Goal: Task Accomplishment & Management: Manage account settings

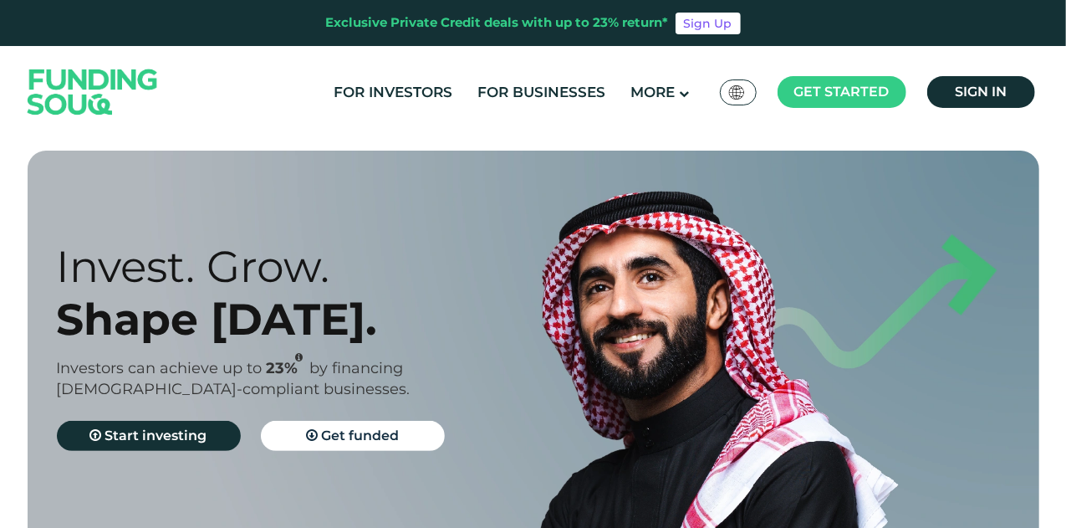
click at [995, 91] on span "Sign in" at bounding box center [981, 92] width 52 height 16
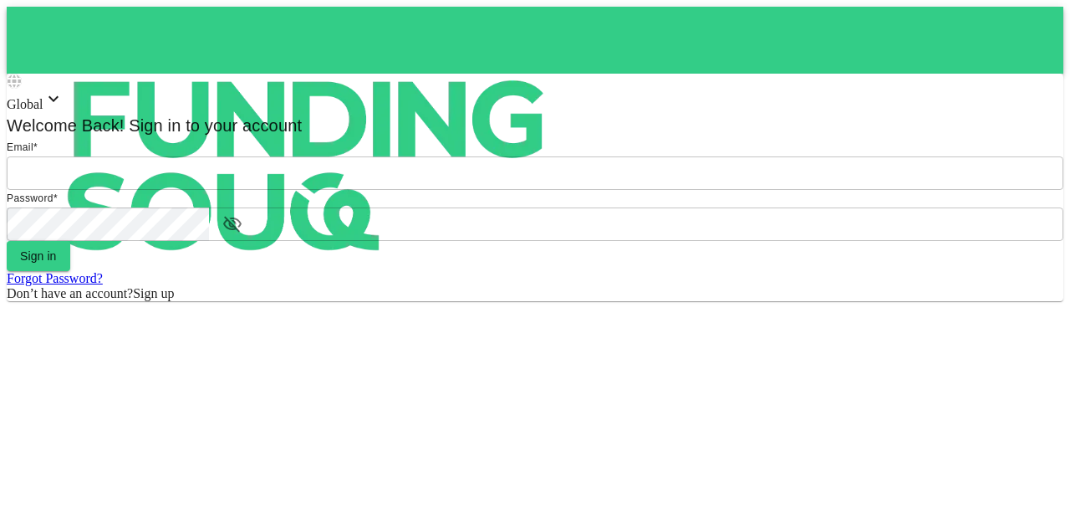
type input "mohanad.y.yasin@hotmail.com"
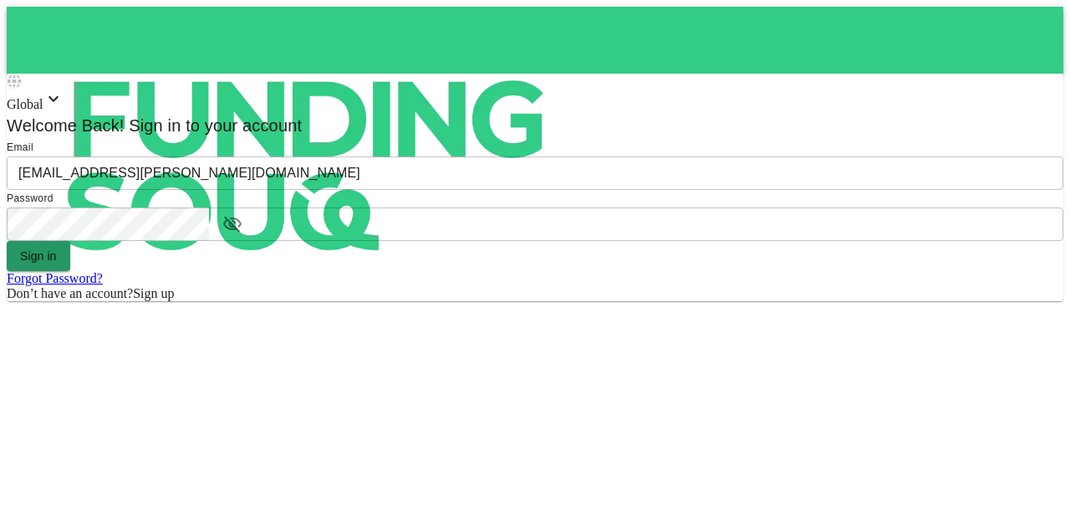
click at [70, 271] on button "Sign in" at bounding box center [39, 256] width 64 height 30
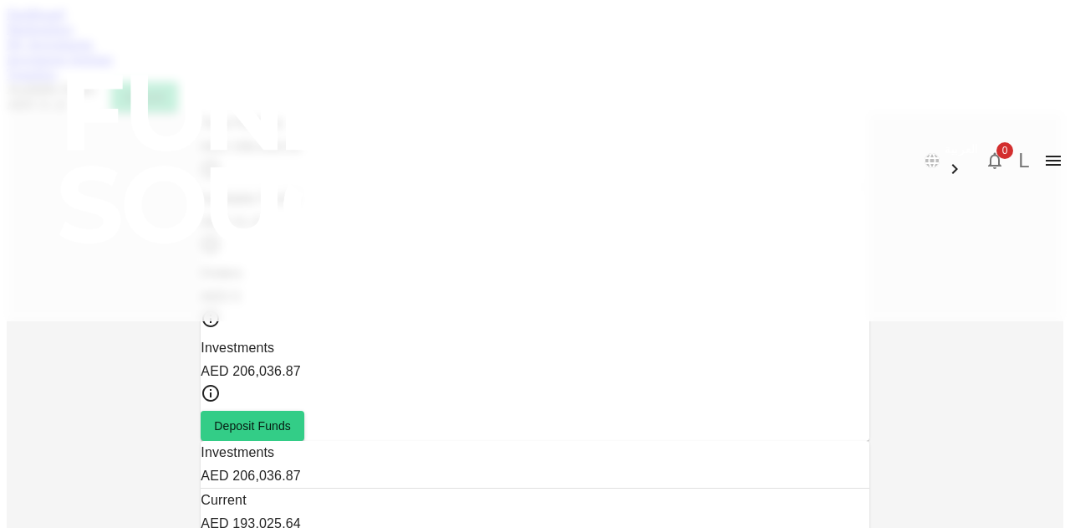
click at [74, 36] on link "Marketplace" at bounding box center [40, 29] width 67 height 14
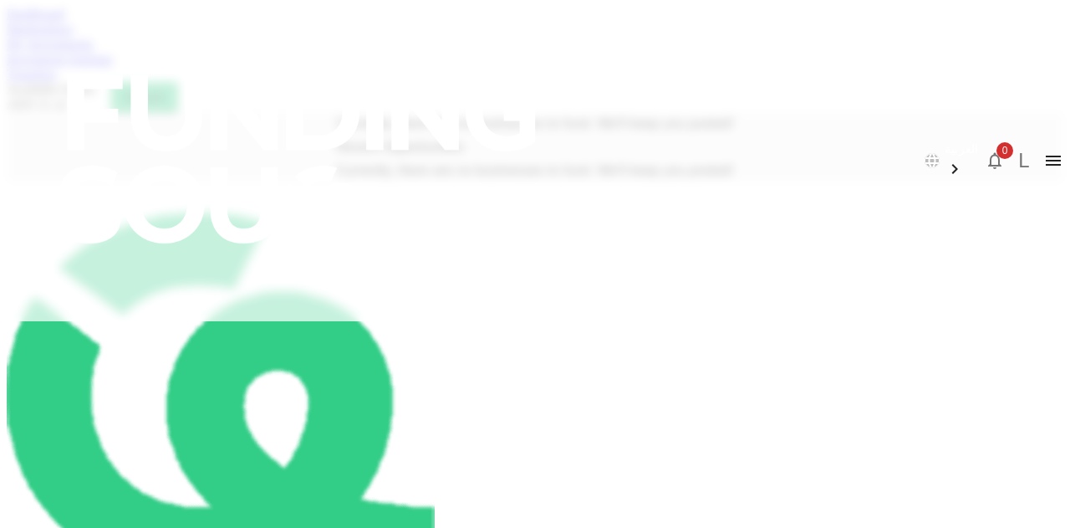
click at [342, 74] on div "Dashboard Marketplace My Investments Investment Settings Transfers Available Fu…" at bounding box center [535, 59] width 1057 height 105
click at [94, 51] on link "My Investments" at bounding box center [50, 44] width 87 height 14
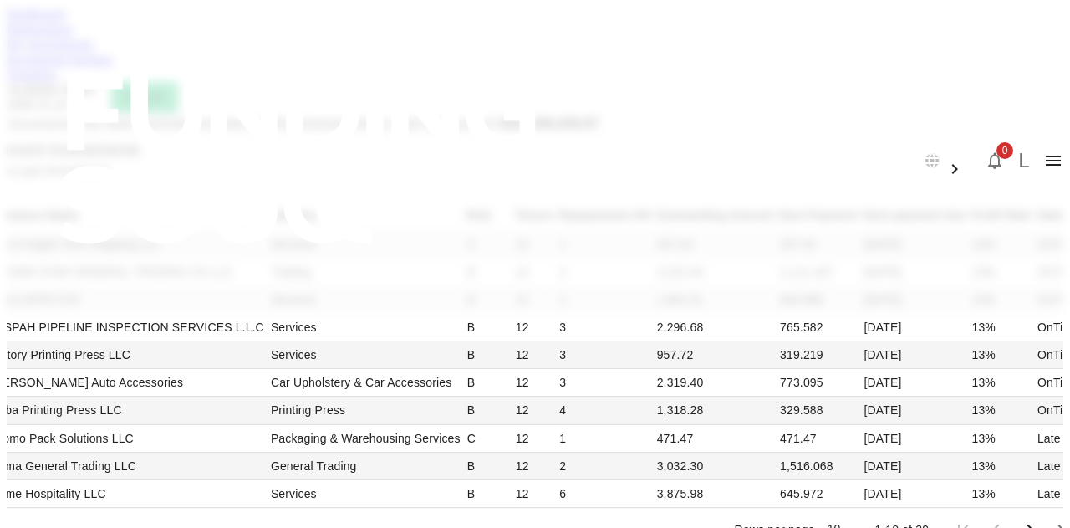
click at [113, 66] on link "Investment Settings" at bounding box center [60, 59] width 106 height 14
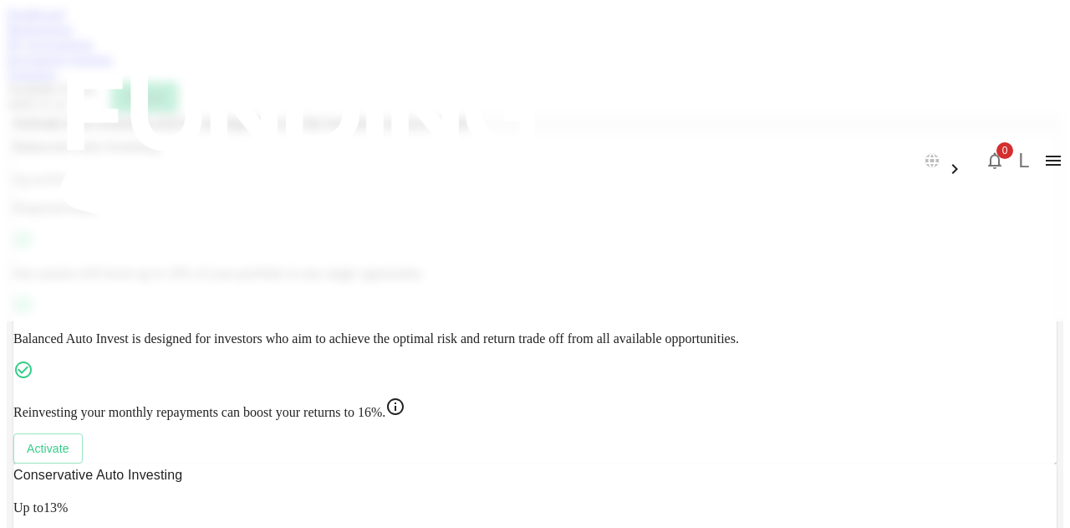
click at [57, 81] on link "Transfers" at bounding box center [32, 74] width 50 height 14
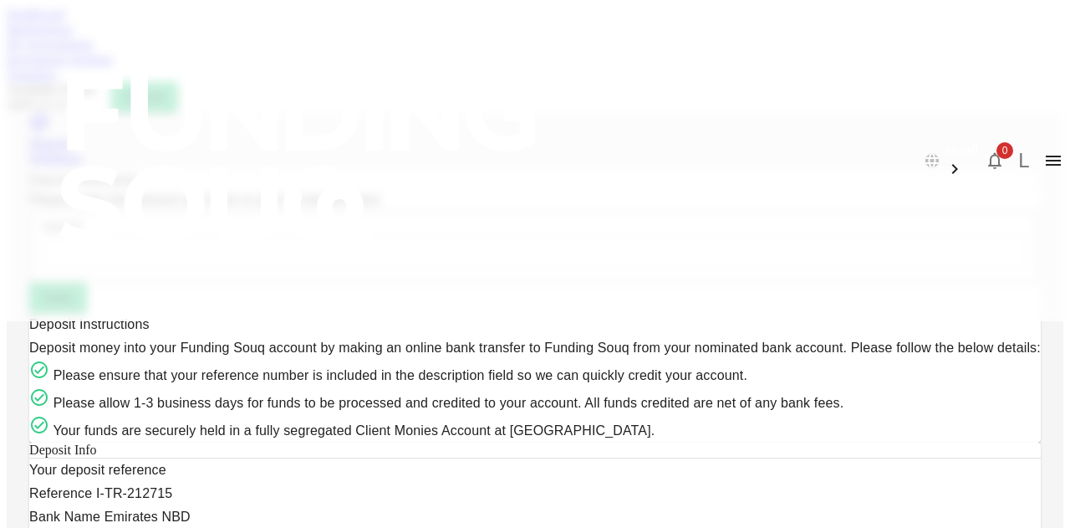
click at [74, 36] on link "Marketplace" at bounding box center [40, 29] width 67 height 14
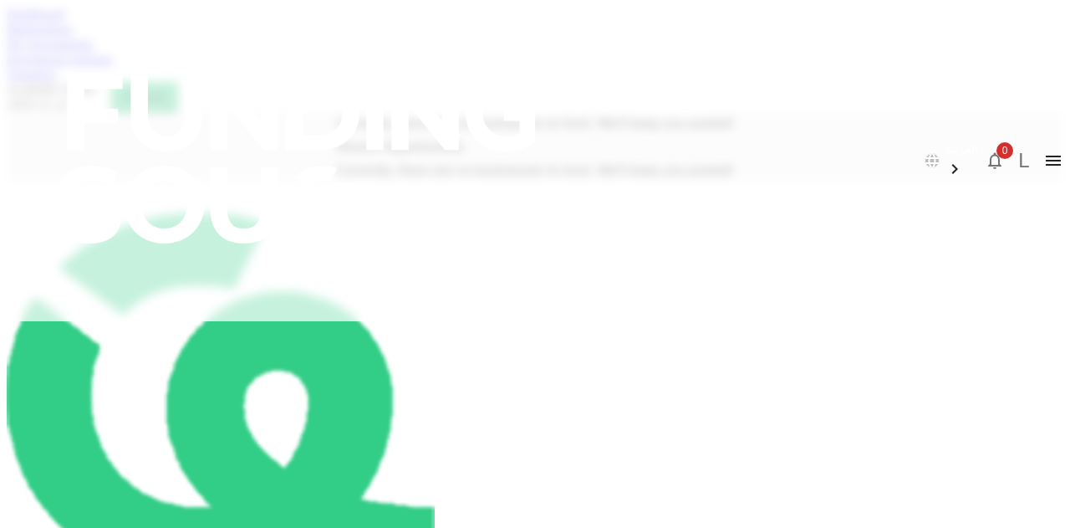
click at [64, 21] on link "Dashboard" at bounding box center [36, 14] width 58 height 14
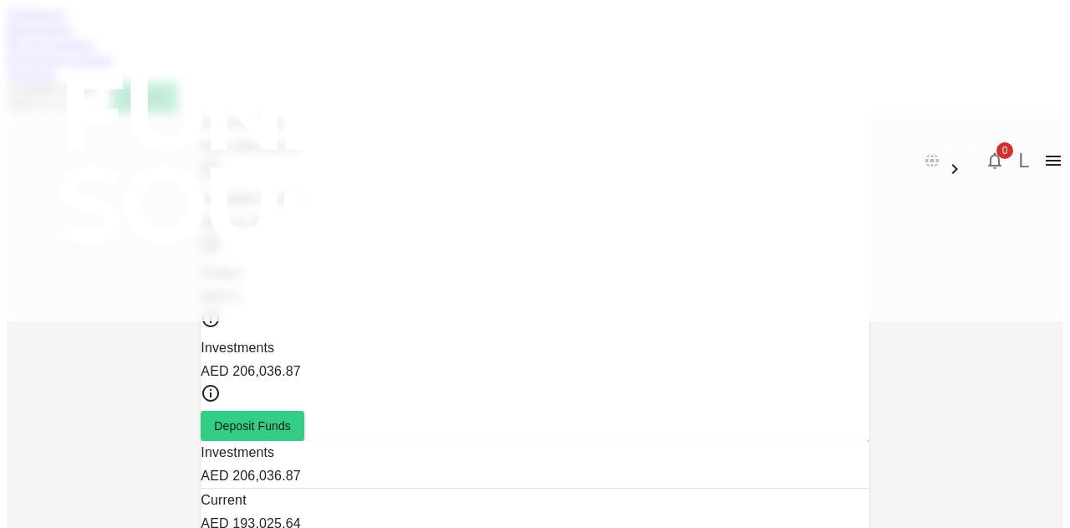
scroll to position [164, 0]
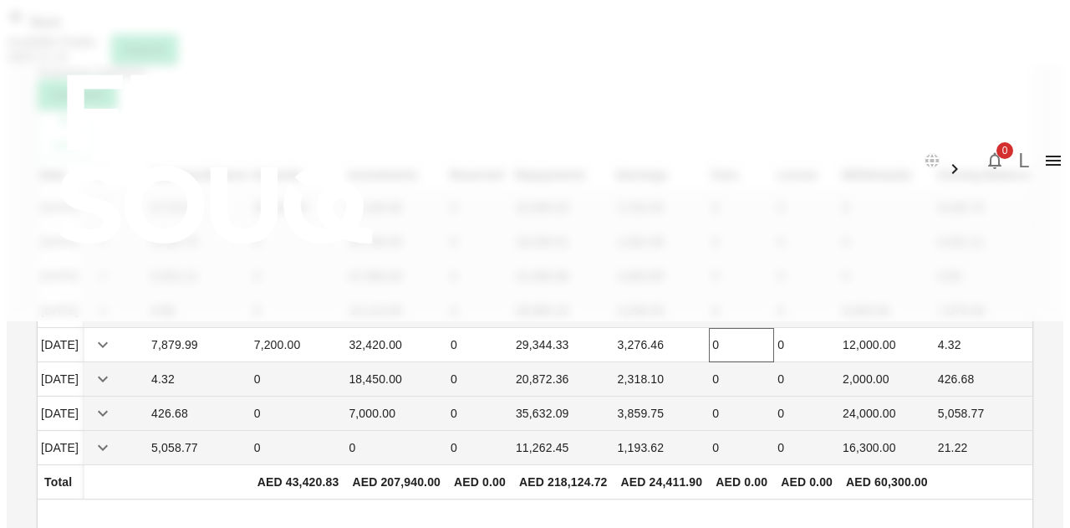
scroll to position [75, 0]
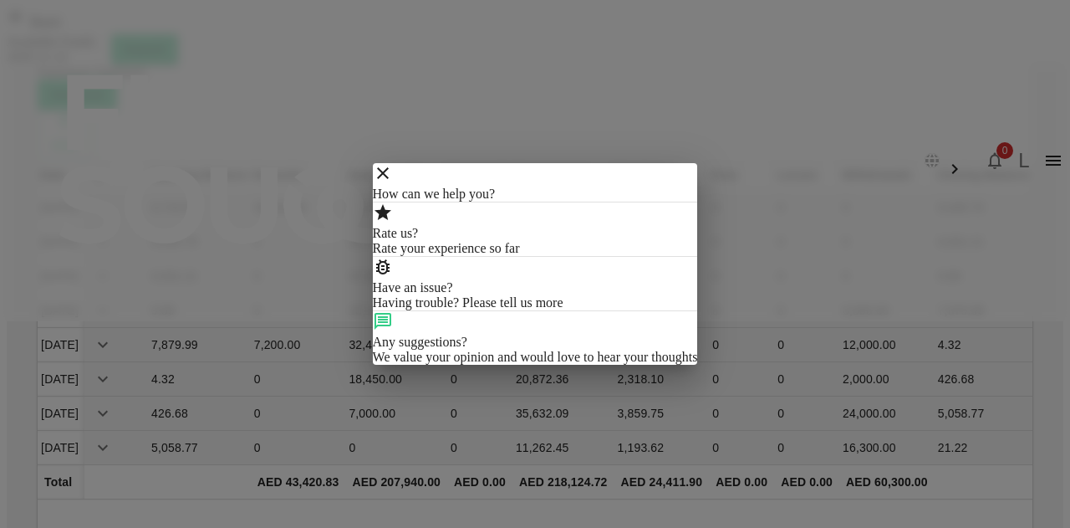
click at [803, 429] on div "How can we help you? Rate us? Rate your experience so far Have an issue? Having…" at bounding box center [535, 264] width 1070 height 528
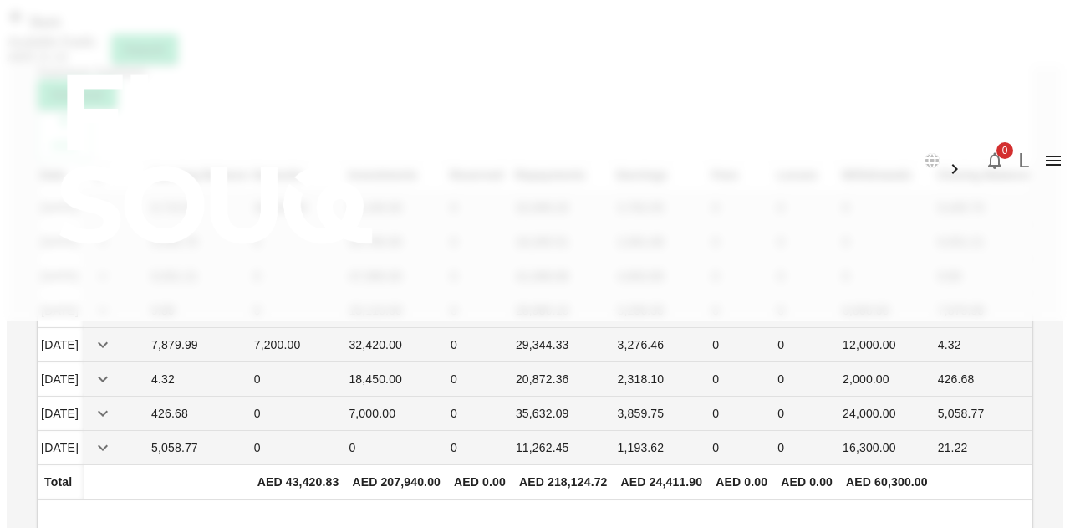
scroll to position [0, 24]
click at [567, 472] on div "AED 218,124.72" at bounding box center [563, 482] width 89 height 20
click at [662, 472] on div "AED 24,411.90" at bounding box center [662, 482] width 82 height 20
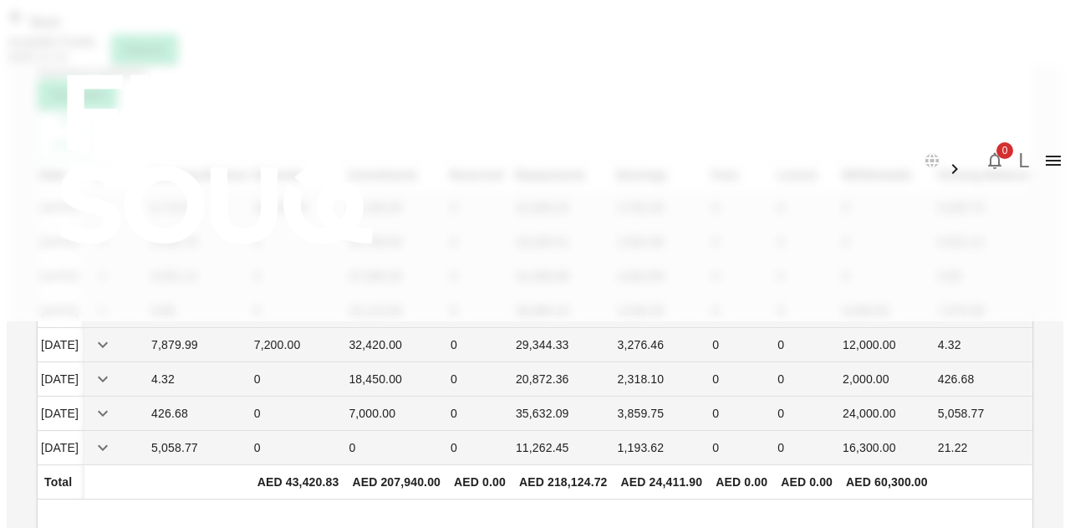
click at [61, 29] on span "Back" at bounding box center [44, 22] width 34 height 14
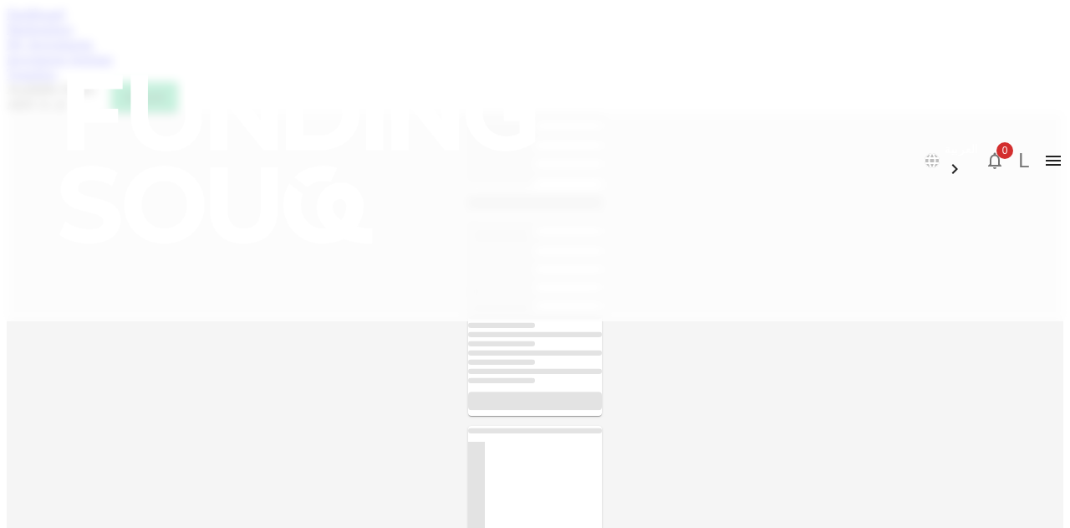
scroll to position [75, 0]
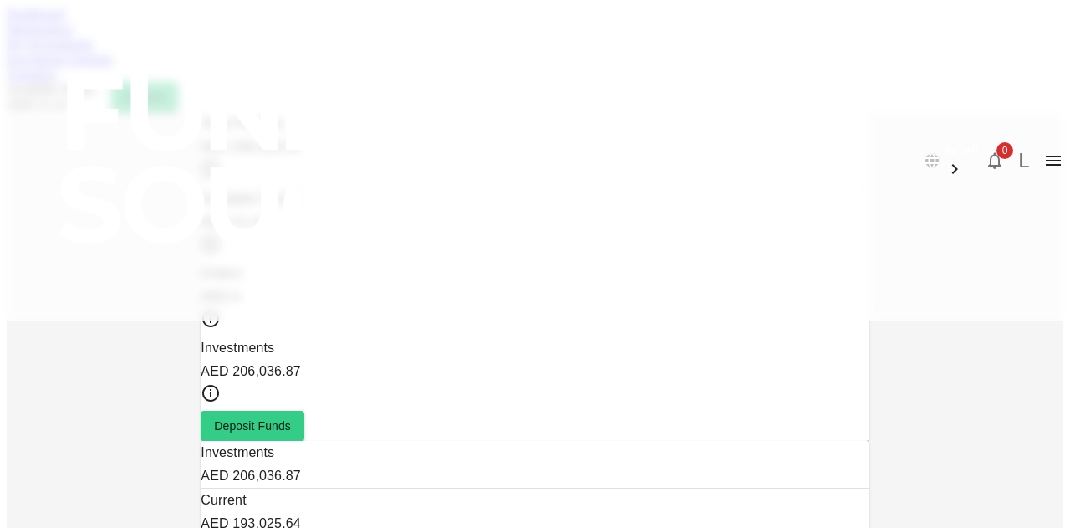
click at [64, 21] on link "Dashboard" at bounding box center [36, 14] width 58 height 14
click at [74, 36] on link "Marketplace" at bounding box center [40, 29] width 67 height 14
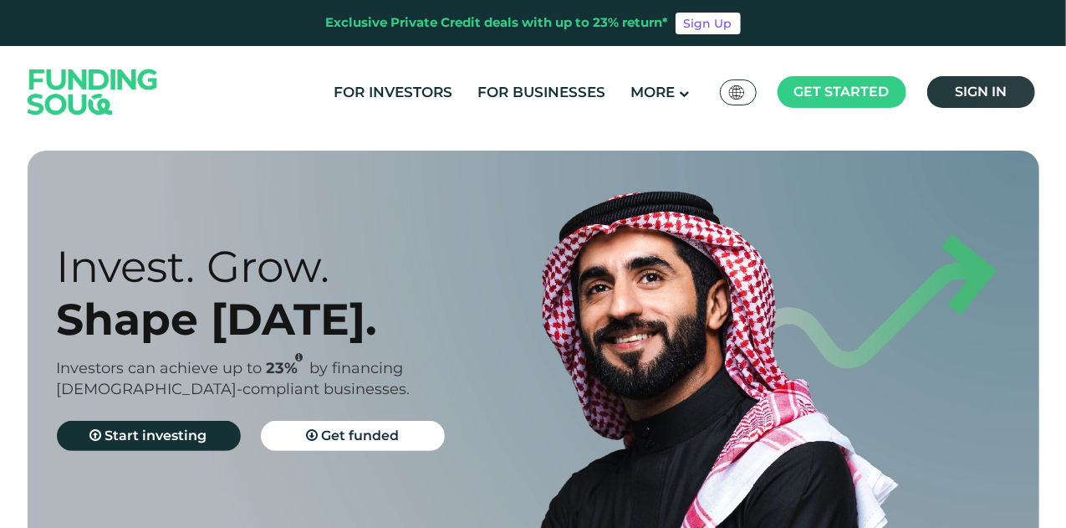
click at [1009, 100] on link "Sign in" at bounding box center [981, 92] width 108 height 32
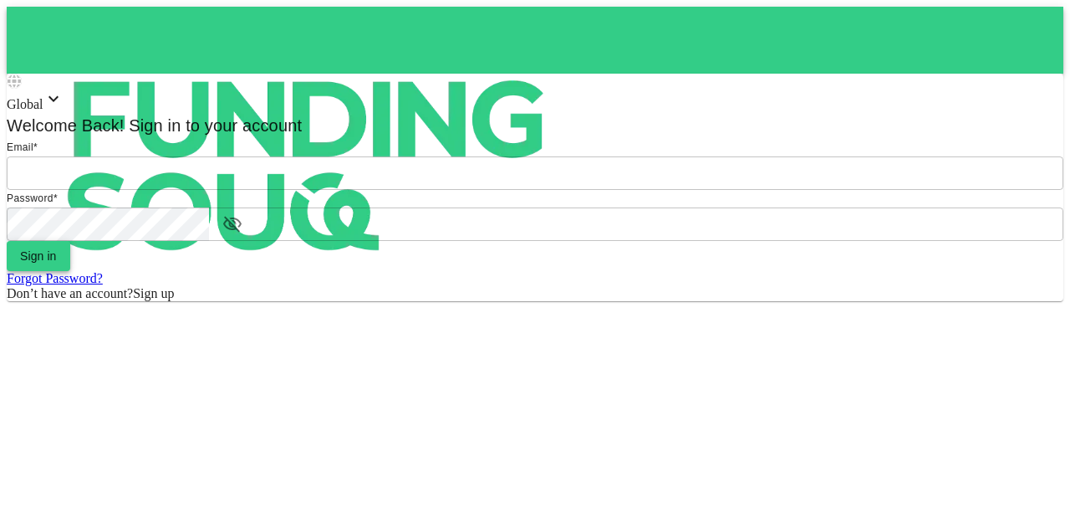
type input "[EMAIL_ADDRESS][PERSON_NAME][DOMAIN_NAME]"
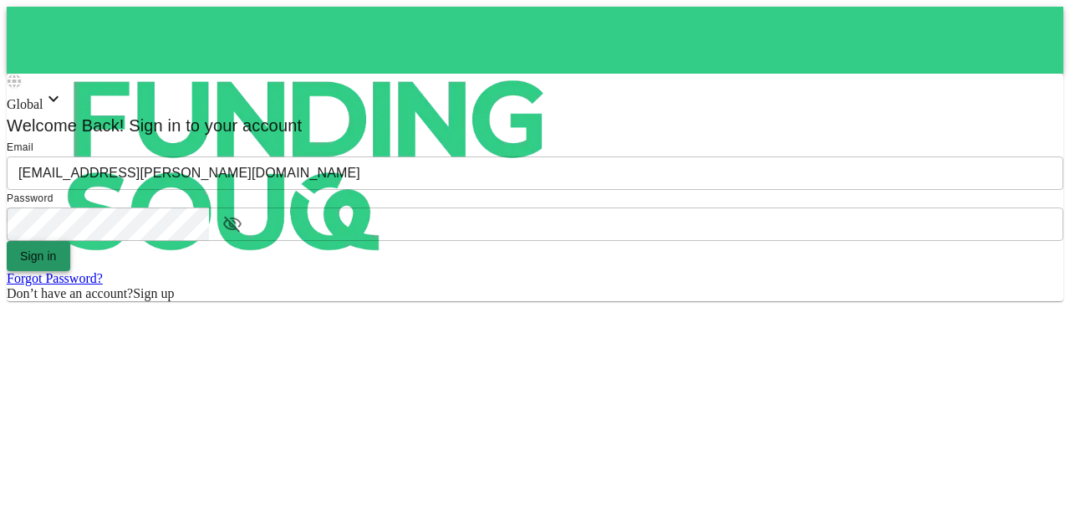
click at [70, 271] on button "Sign in" at bounding box center [39, 256] width 64 height 30
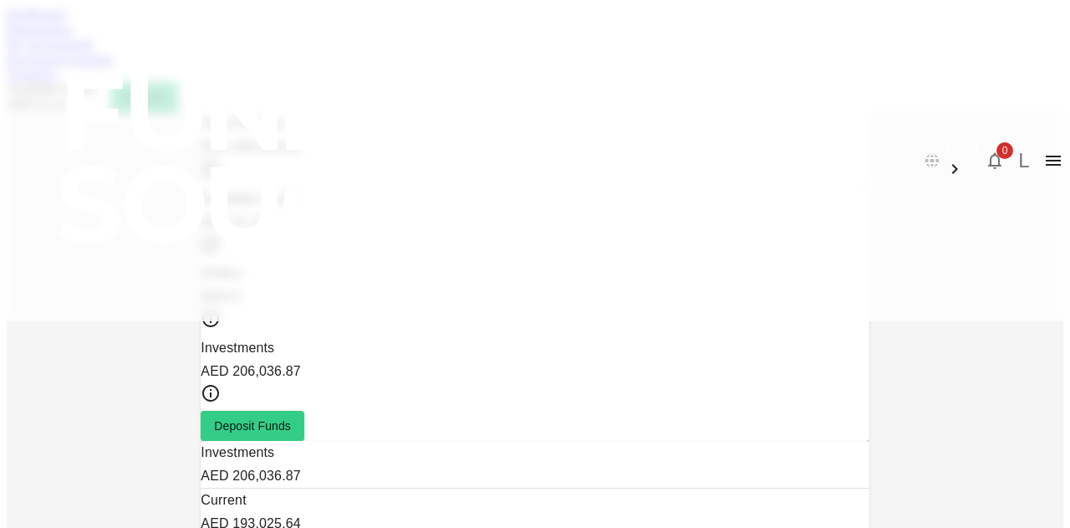
click at [227, 37] on div "Marketplace" at bounding box center [535, 29] width 1057 height 15
click at [226, 37] on div "Marketplace" at bounding box center [535, 29] width 1057 height 15
click at [74, 36] on link "Marketplace" at bounding box center [40, 29] width 67 height 14
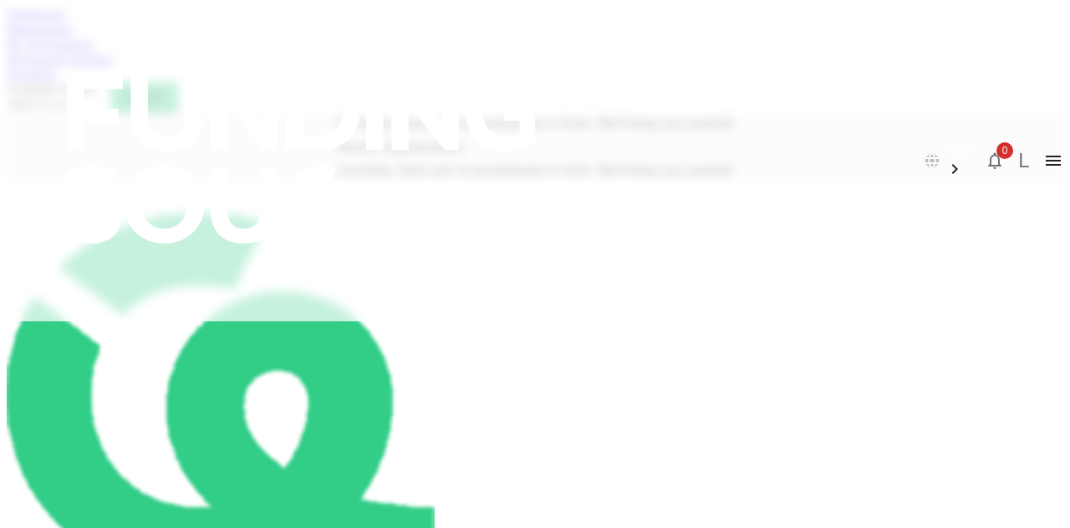
click at [94, 51] on link "My Investments" at bounding box center [50, 44] width 87 height 14
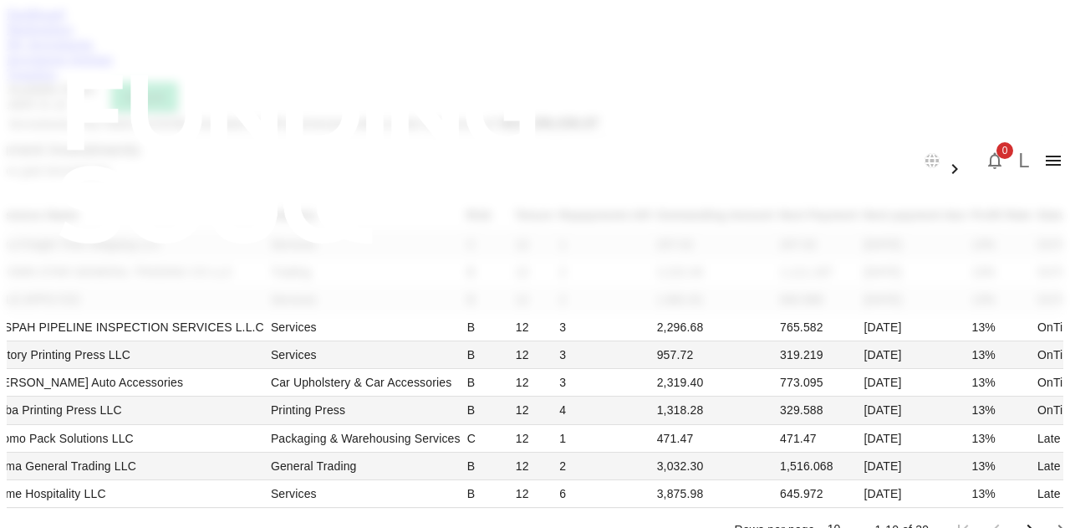
click at [113, 66] on link "Investment Settings" at bounding box center [60, 59] width 106 height 14
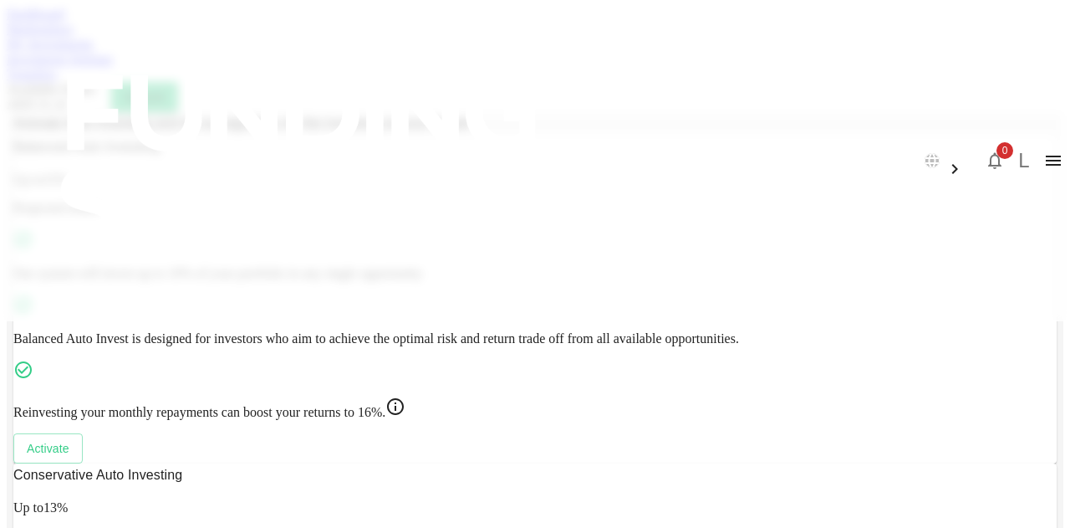
click at [74, 36] on link "Marketplace" at bounding box center [40, 29] width 67 height 14
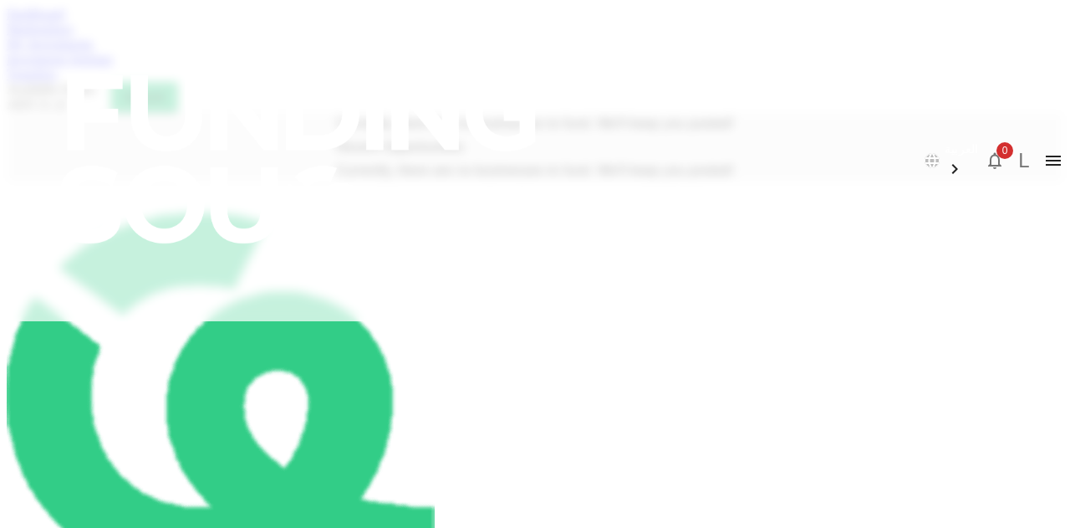
click at [64, 21] on link "Dashboard" at bounding box center [36, 14] width 58 height 14
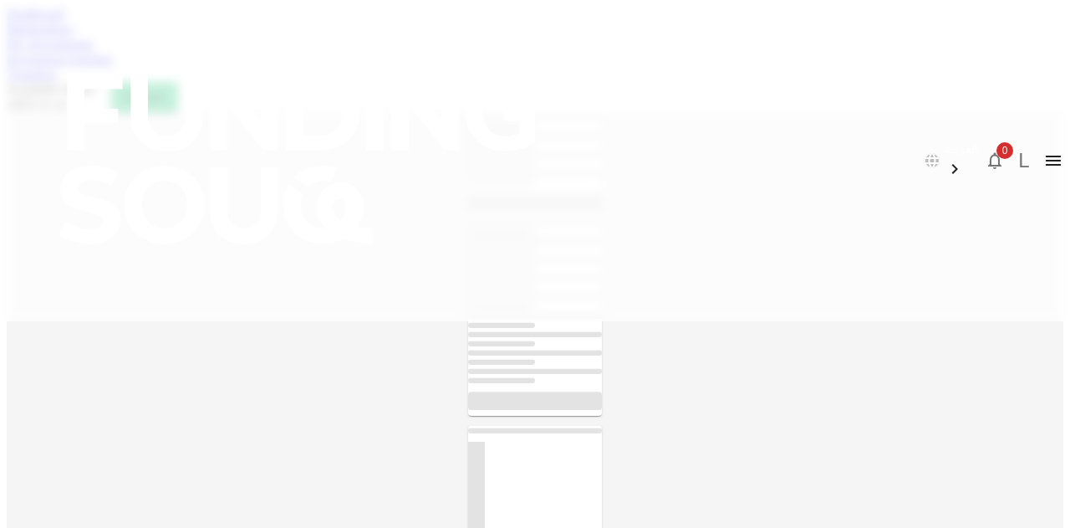
click at [64, 21] on link "Dashboard" at bounding box center [36, 14] width 58 height 14
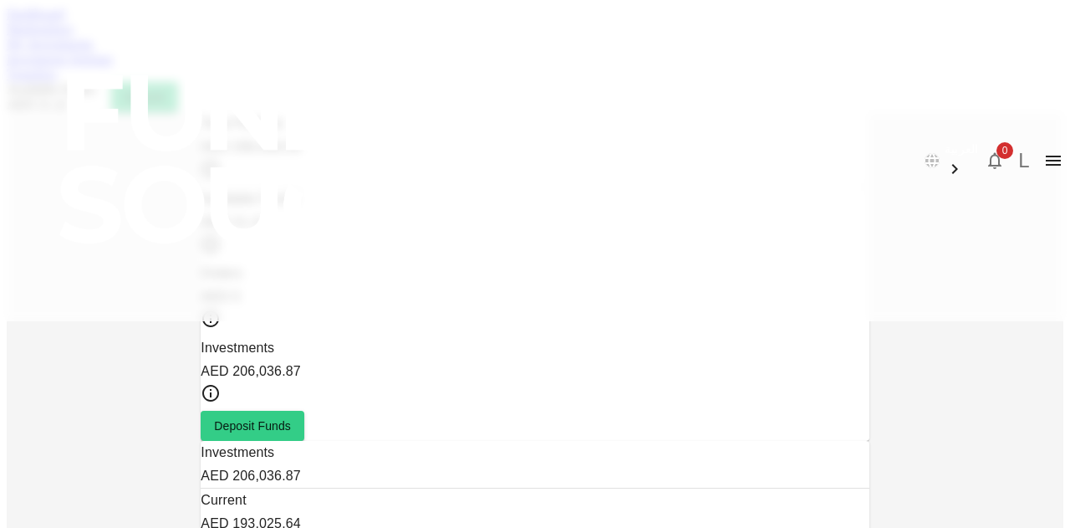
click at [113, 66] on link "Investment Settings" at bounding box center [60, 59] width 106 height 14
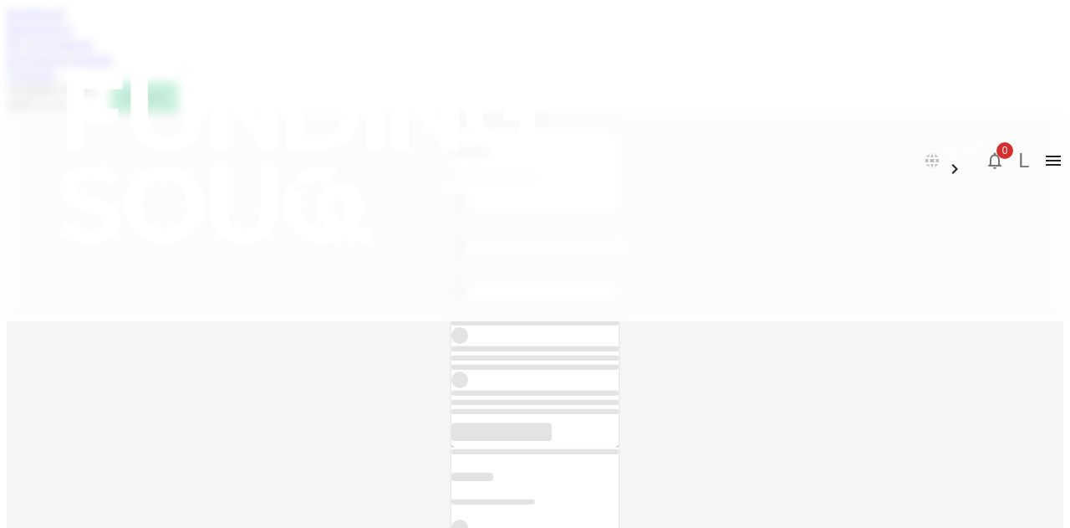
click at [94, 51] on link "My Investments" at bounding box center [50, 44] width 87 height 14
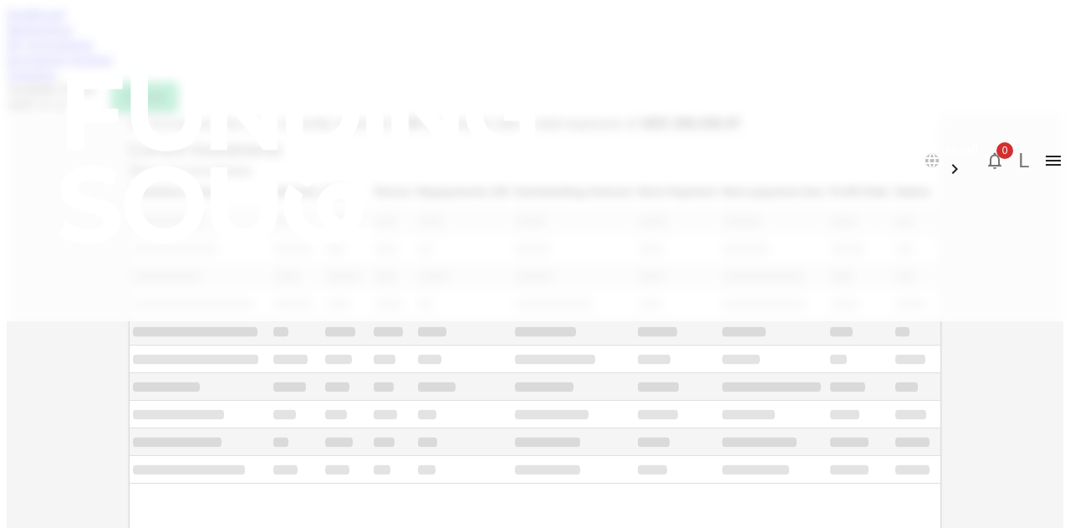
click at [45, 89] on div "Dashboard Marketplace My Investments Investment Settings Transfers Available Fu…" at bounding box center [535, 59] width 1057 height 105
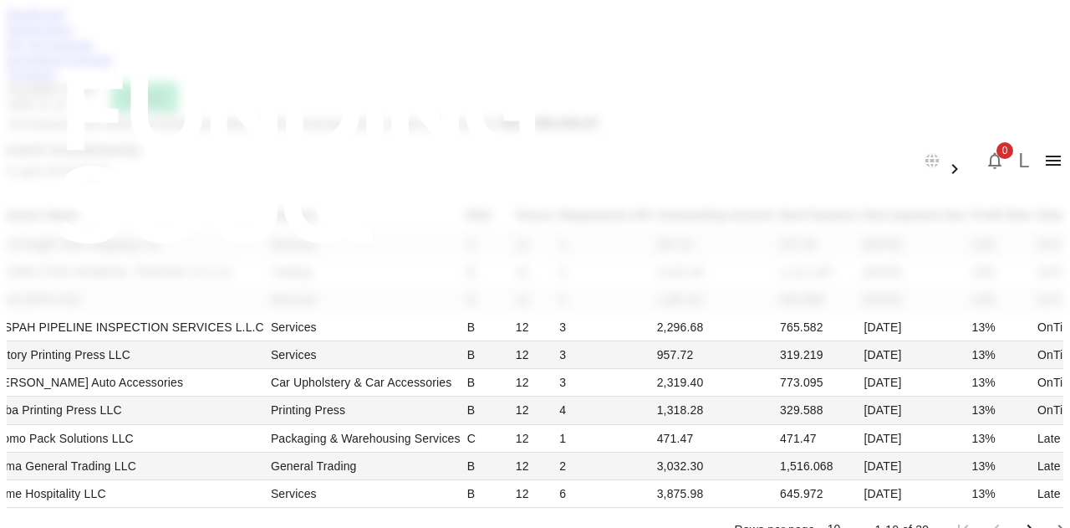
click at [64, 21] on link "Dashboard" at bounding box center [36, 14] width 58 height 14
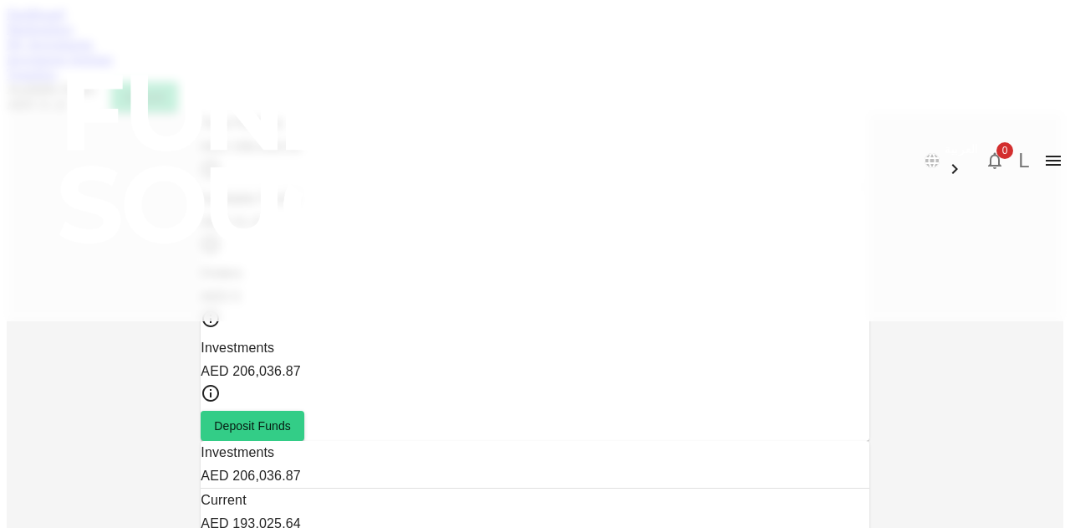
click at [237, 66] on div "العربية 0 L" at bounding box center [535, 160] width 1070 height 321
click at [74, 36] on link "Marketplace" at bounding box center [40, 29] width 67 height 14
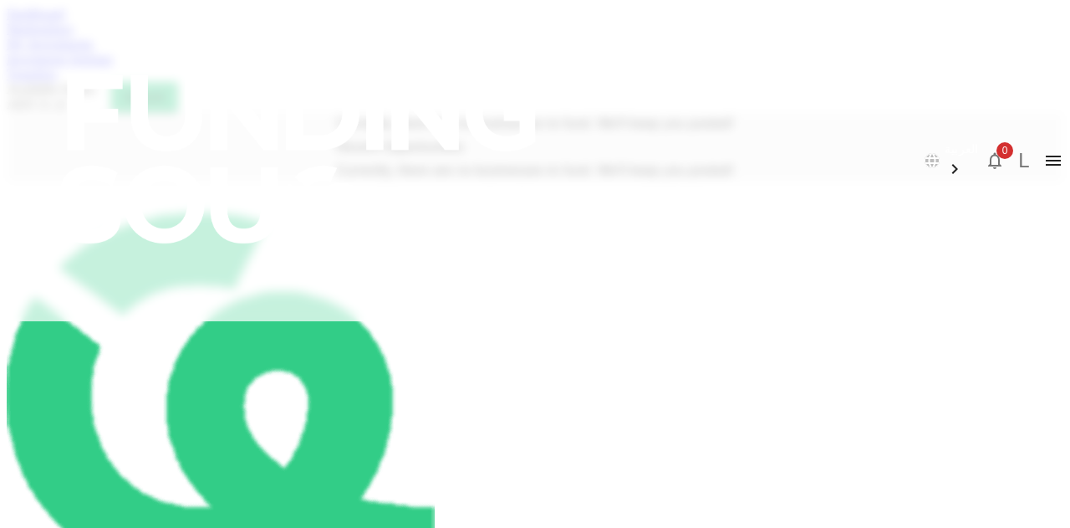
click at [344, 52] on div "My Investments" at bounding box center [535, 44] width 1057 height 15
click at [94, 51] on link "My Investments" at bounding box center [50, 44] width 87 height 14
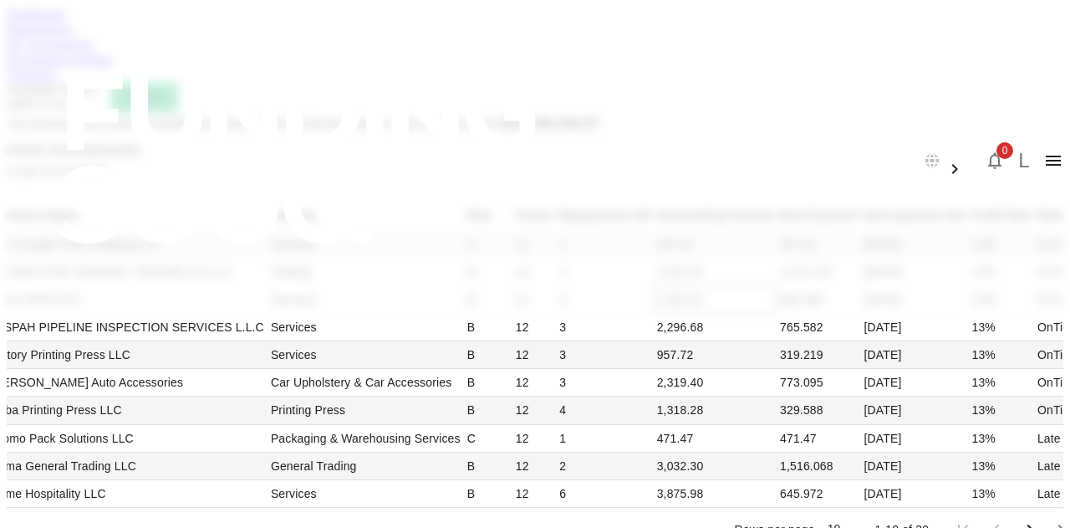
scroll to position [418, 0]
click at [773, 454] on li "100" at bounding box center [751, 459] width 49 height 30
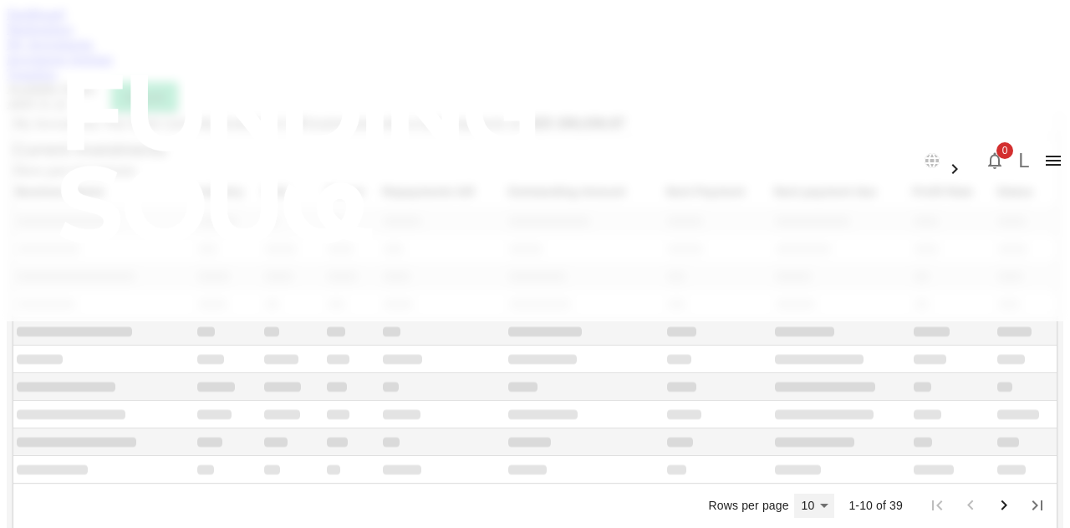
type input "100"
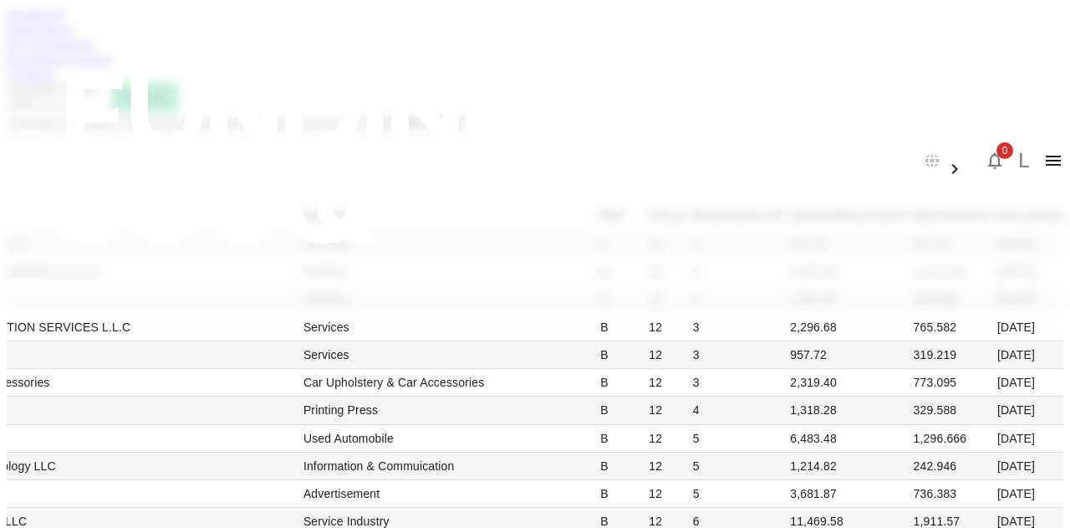
scroll to position [1589, 0]
drag, startPoint x: 642, startPoint y: 393, endPoint x: 74, endPoint y: 329, distance: 571.5
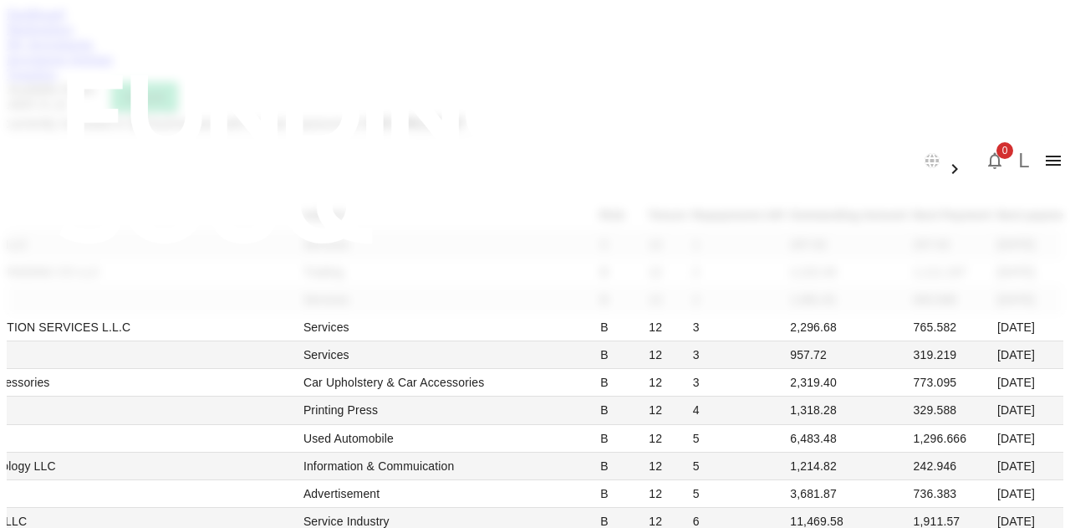
scroll to position [1505, 0]
